Goal: Complete application form

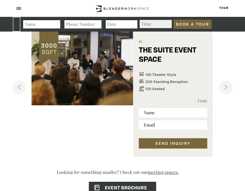
scroll to position [362, 0]
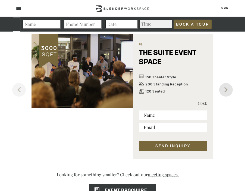
click at [227, 89] on button "Next" at bounding box center [226, 90] width 14 height 14
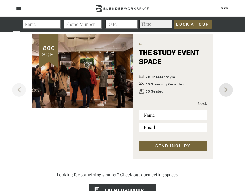
click at [227, 89] on button "Next" at bounding box center [226, 90] width 14 height 14
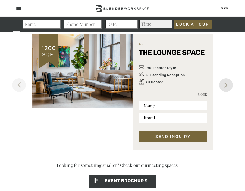
click at [227, 89] on button "Next" at bounding box center [226, 85] width 14 height 14
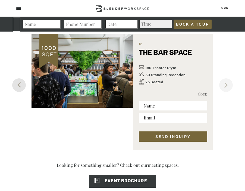
click at [21, 85] on button "Previous" at bounding box center [19, 85] width 14 height 14
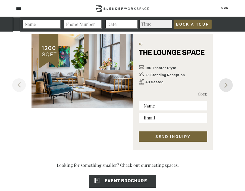
click at [224, 86] on button "Next" at bounding box center [226, 85] width 14 height 14
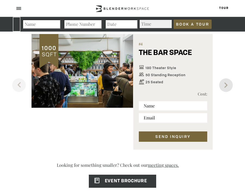
click at [224, 86] on button "Next" at bounding box center [226, 85] width 14 height 14
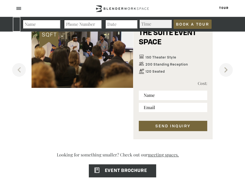
scroll to position [384, 0]
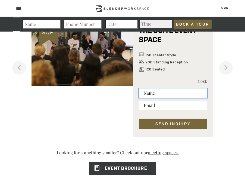
click at [157, 93] on input "text" at bounding box center [173, 92] width 68 height 9
type input "Jaycie Call"
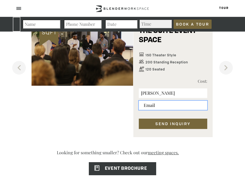
click at [152, 108] on input "email" at bounding box center [173, 104] width 68 height 9
type input "jaycie.call@workato.com"
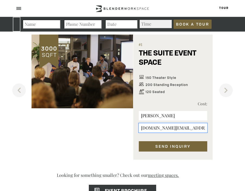
scroll to position [360, 0]
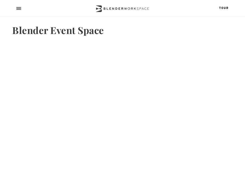
type input "14120590-[GEOGRAPHIC_DATA]"
type input "hs_email"
type input "email"
type input "376903255"
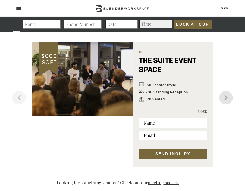
click at [227, 96] on button "Next" at bounding box center [226, 98] width 14 height 14
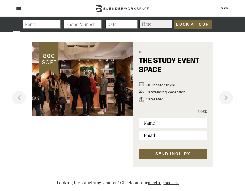
click at [88, 91] on div at bounding box center [82, 79] width 102 height 74
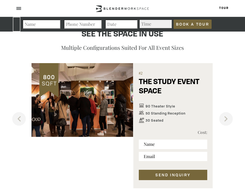
scroll to position [351, 0]
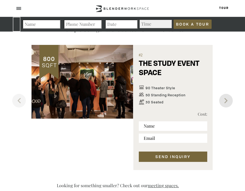
click at [225, 100] on button "Next" at bounding box center [226, 101] width 14 height 14
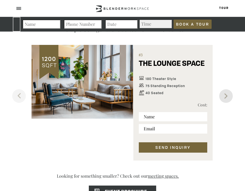
click at [226, 99] on button "Next" at bounding box center [226, 96] width 14 height 14
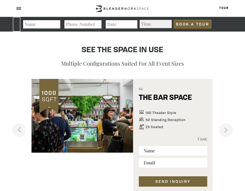
scroll to position [313, 0]
